Goal: Transaction & Acquisition: Purchase product/service

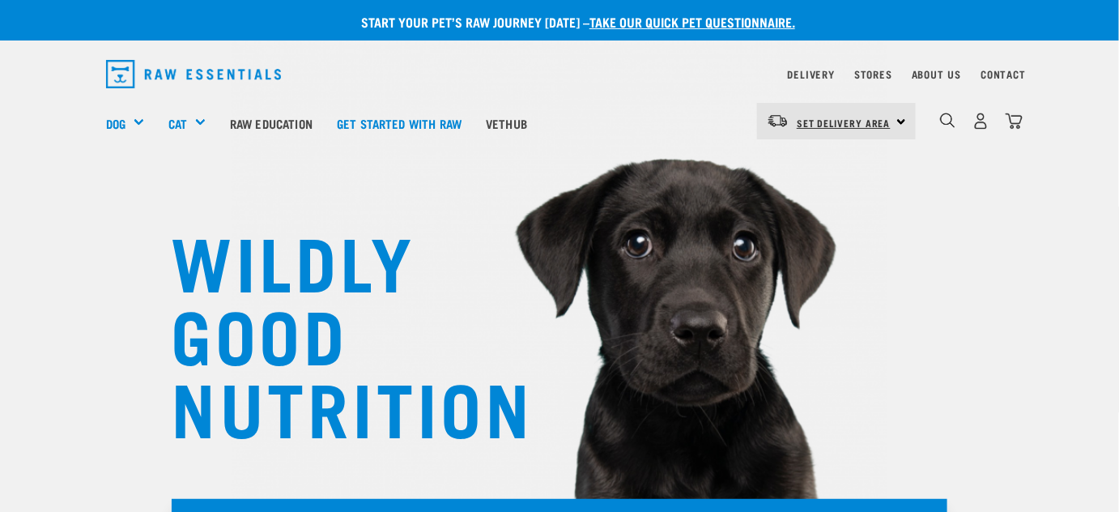
click at [859, 124] on span "Set Delivery Area" at bounding box center [844, 123] width 94 height 6
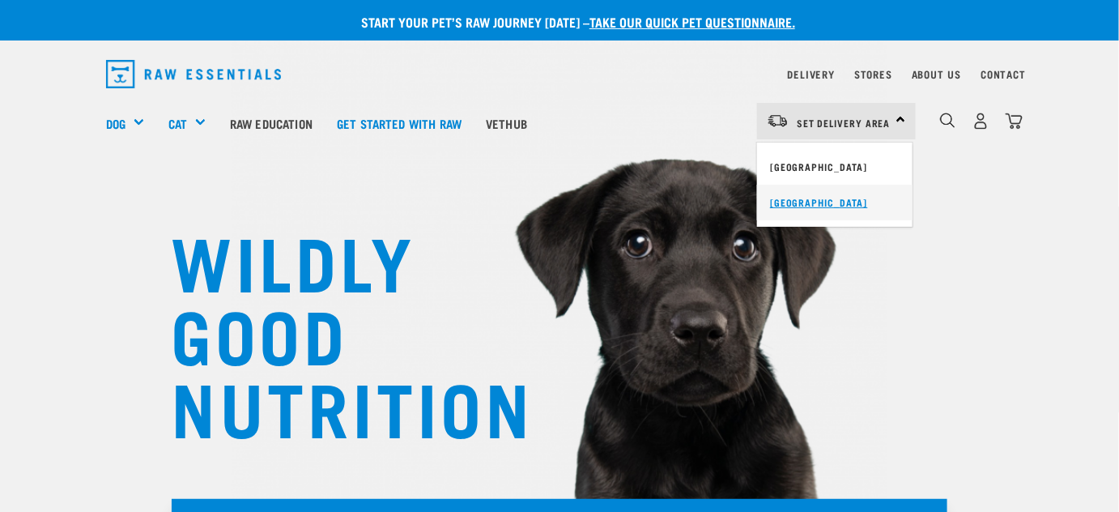
click at [790, 201] on link "[GEOGRAPHIC_DATA]" at bounding box center [834, 203] width 155 height 36
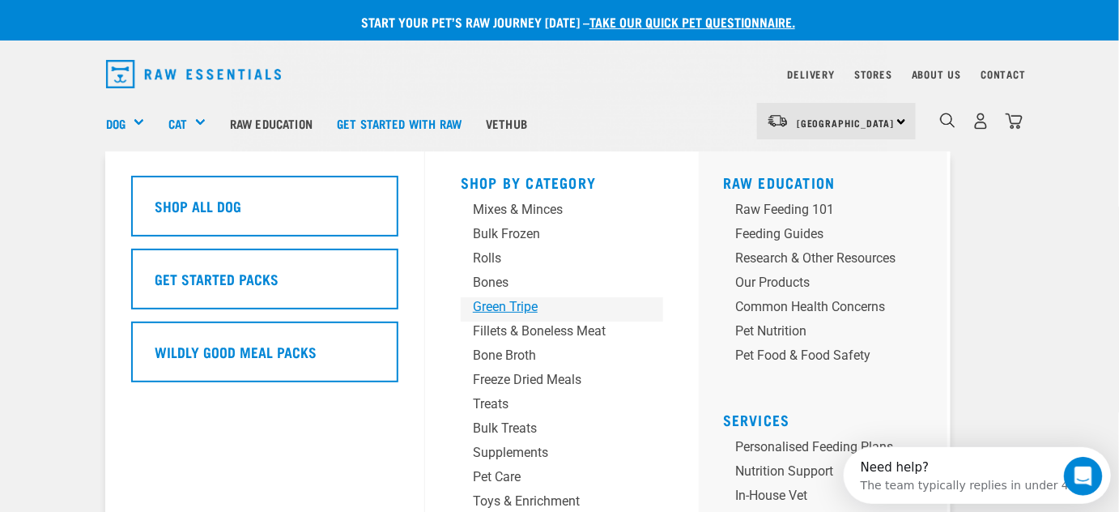
click at [508, 306] on div "Green Tripe" at bounding box center [548, 306] width 151 height 19
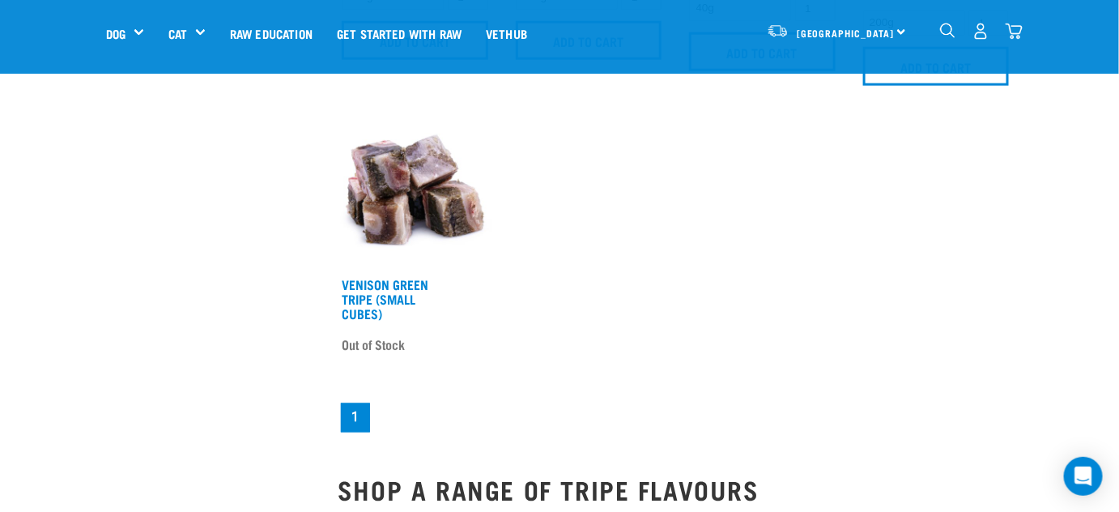
scroll to position [662, 0]
